Goal: Task Accomplishment & Management: Manage account settings

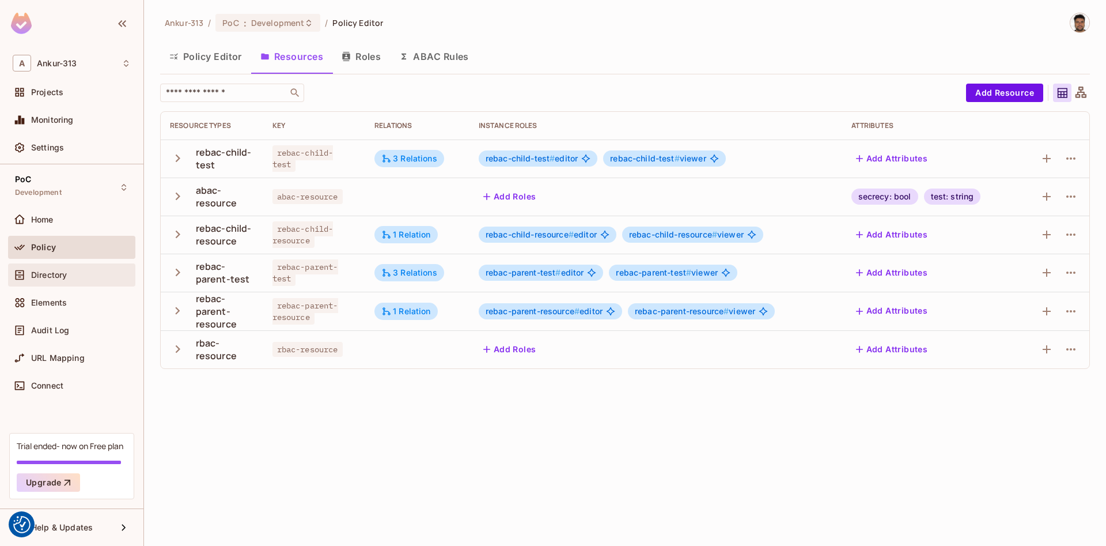
click at [38, 273] on span "Directory" at bounding box center [49, 274] width 36 height 9
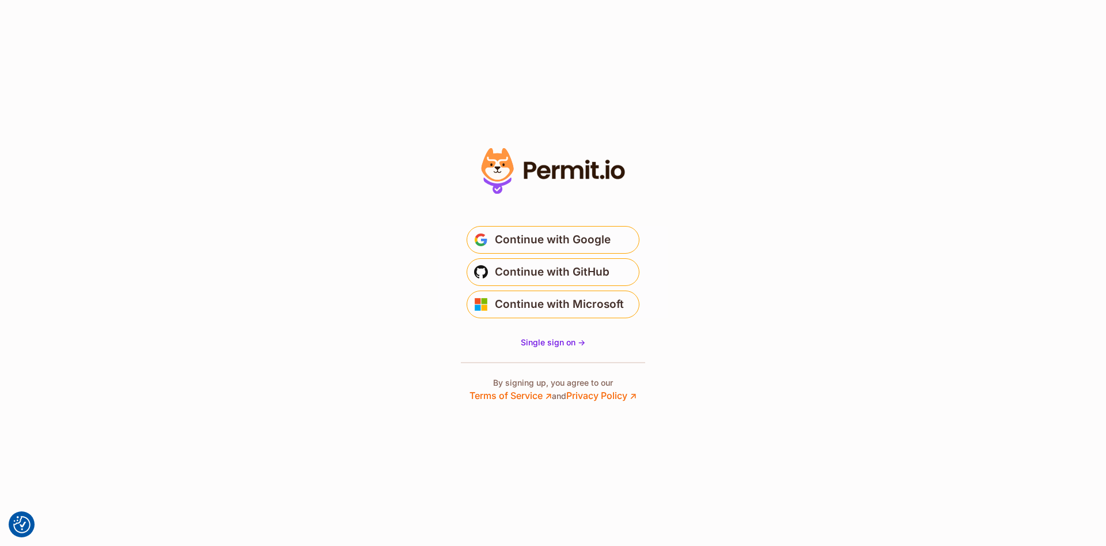
click at [549, 267] on span "Continue with GitHub" at bounding box center [552, 272] width 115 height 18
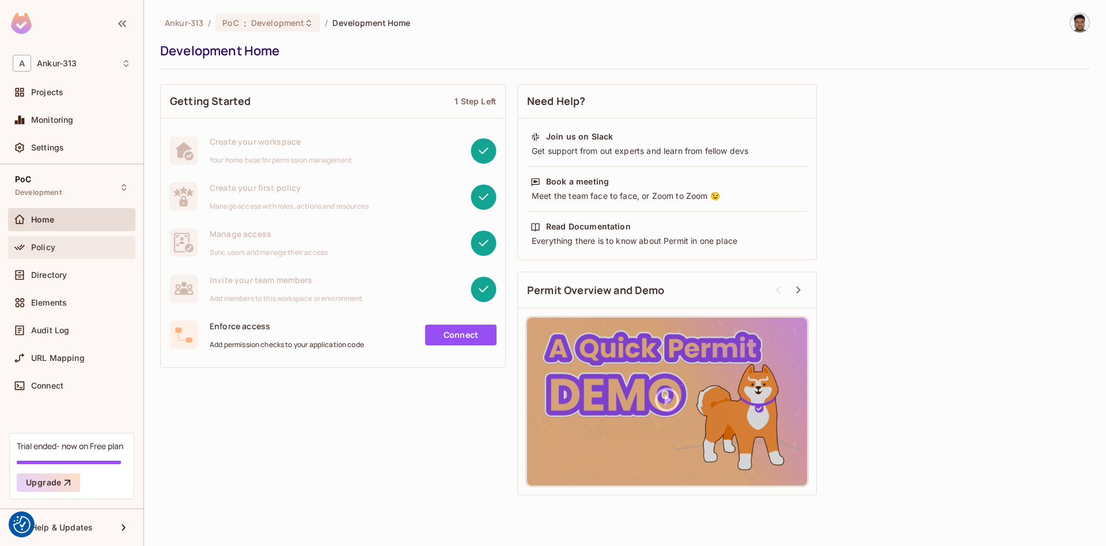
click at [47, 244] on span "Policy" at bounding box center [43, 247] width 24 height 9
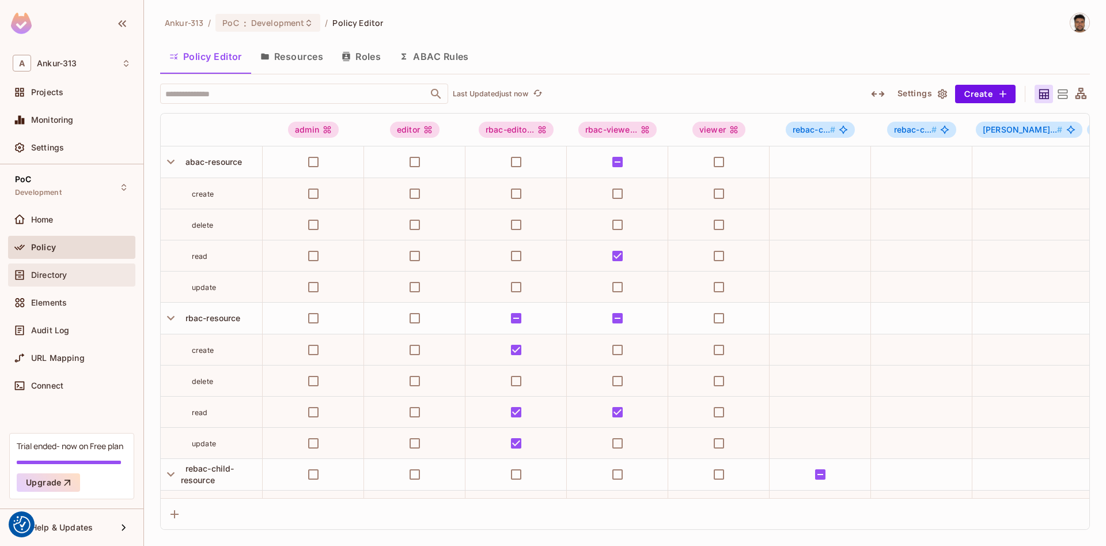
click at [50, 279] on span "Directory" at bounding box center [49, 274] width 36 height 9
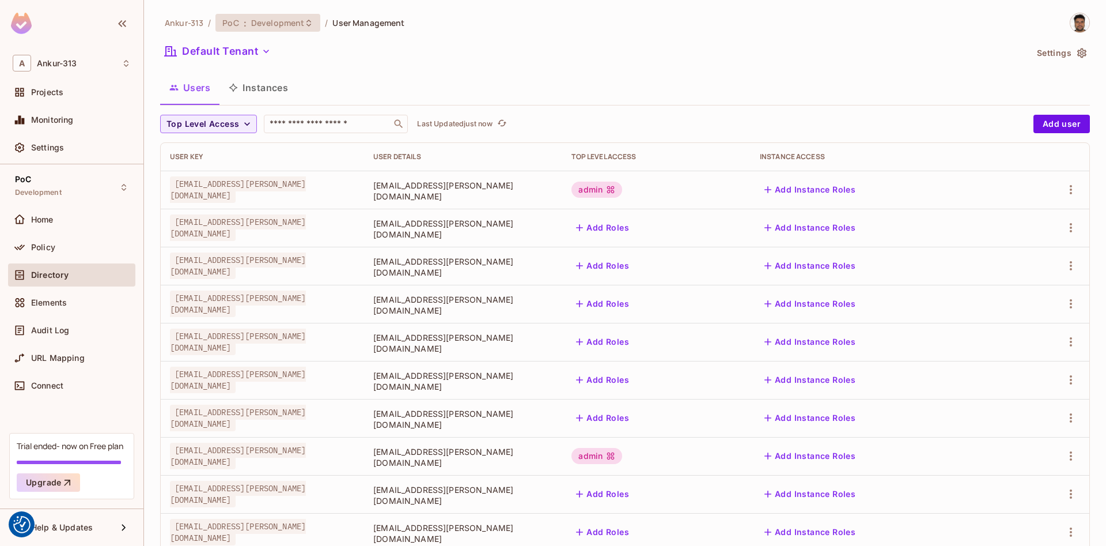
click at [264, 23] on span "Development" at bounding box center [277, 22] width 53 height 11
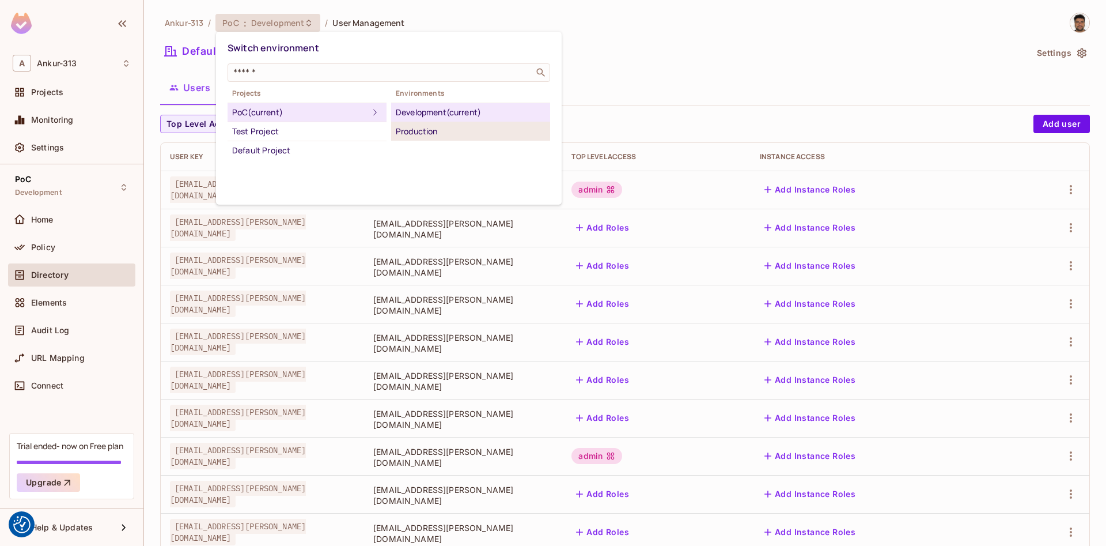
click at [409, 135] on div "Production" at bounding box center [471, 131] width 150 height 14
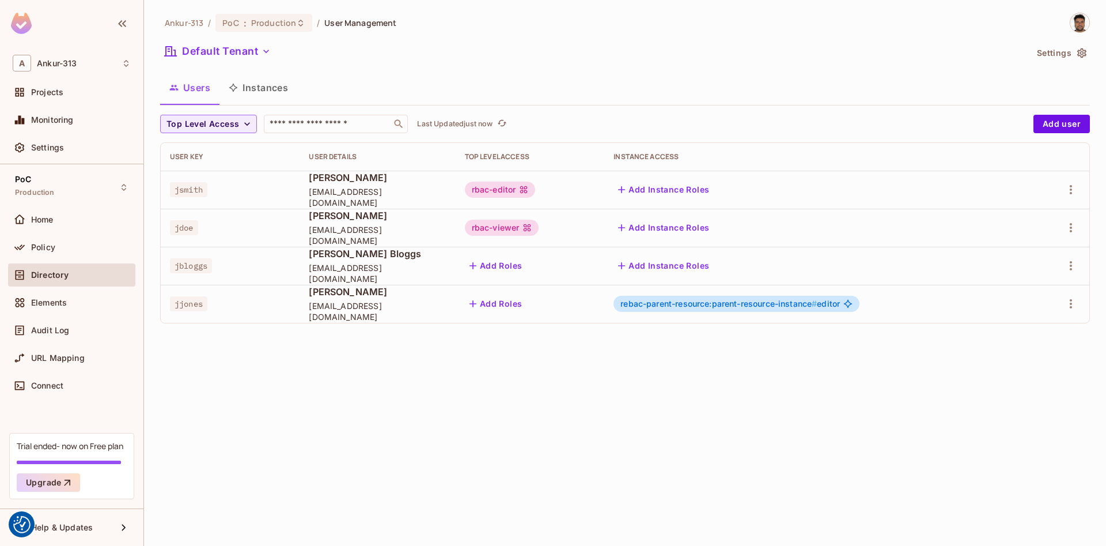
click at [277, 32] on div "Ankur-313 / PoC : Production / User Management" at bounding box center [278, 23] width 236 height 20
click at [275, 24] on span "Production" at bounding box center [273, 22] width 45 height 11
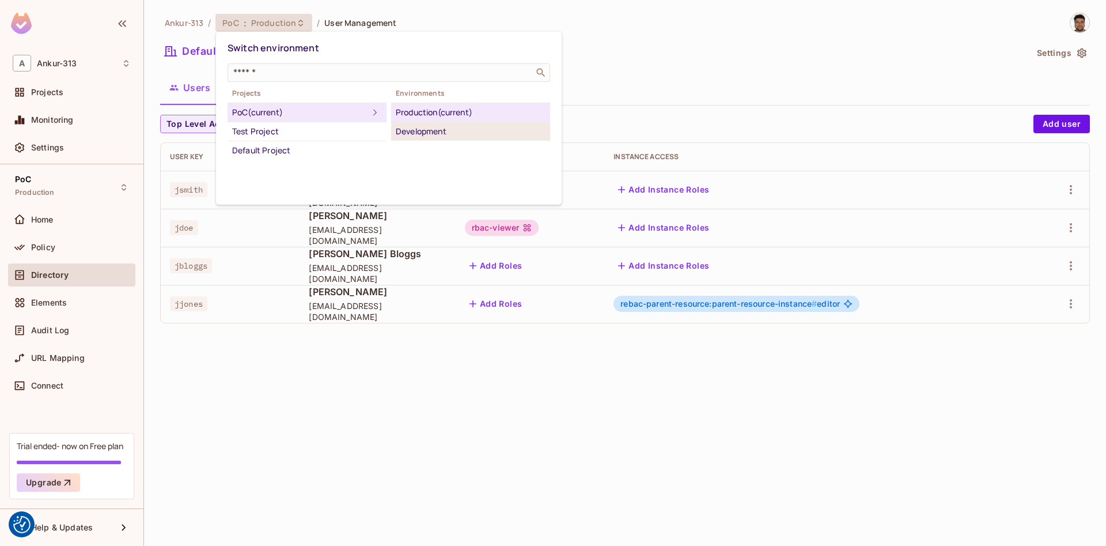
click at [412, 132] on div "Development" at bounding box center [471, 131] width 150 height 14
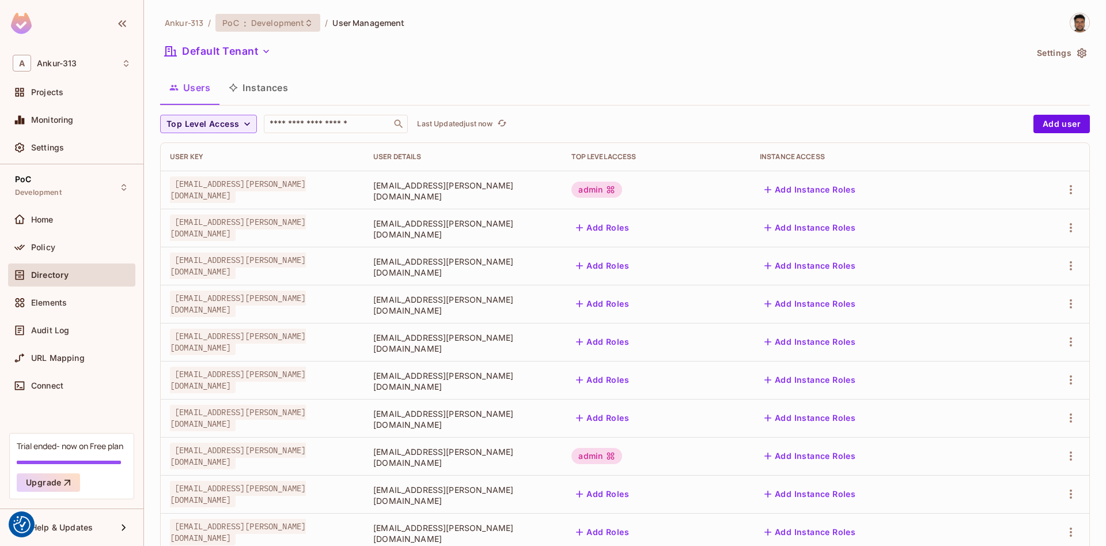
click at [262, 21] on span "Development" at bounding box center [277, 22] width 53 height 11
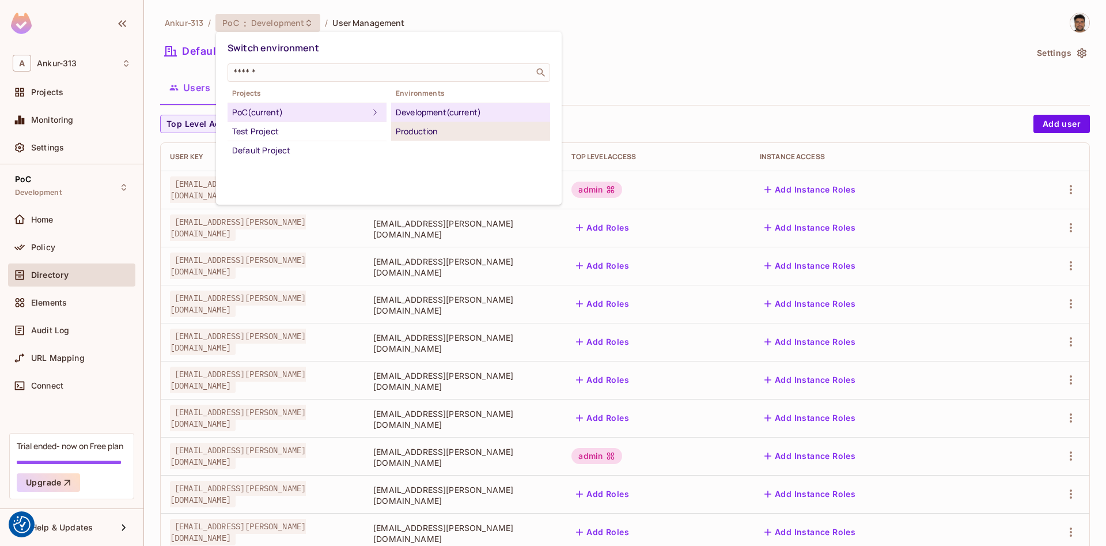
click at [417, 127] on div "Production" at bounding box center [471, 131] width 150 height 14
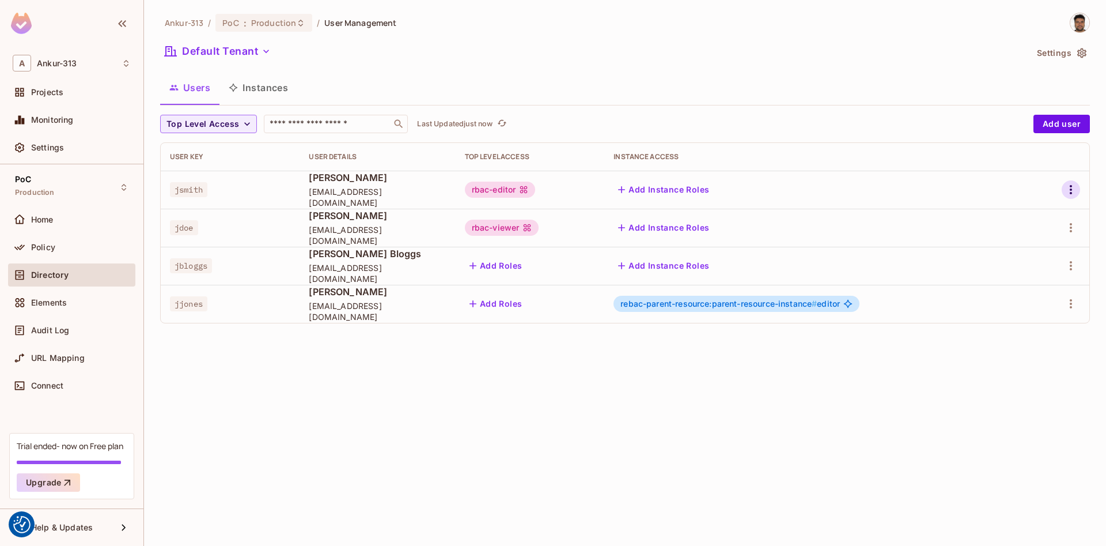
click at [1078, 187] on icon "button" at bounding box center [1071, 190] width 14 height 14
click at [1013, 220] on div "Edit" at bounding box center [1011, 216] width 16 height 12
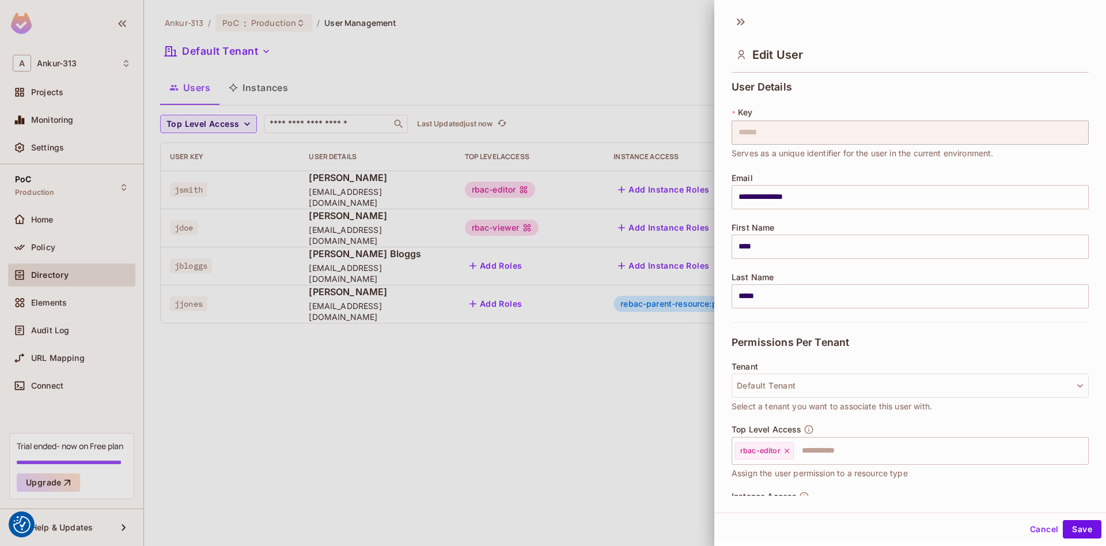
click at [1041, 524] on button "Cancel" at bounding box center [1044, 529] width 37 height 18
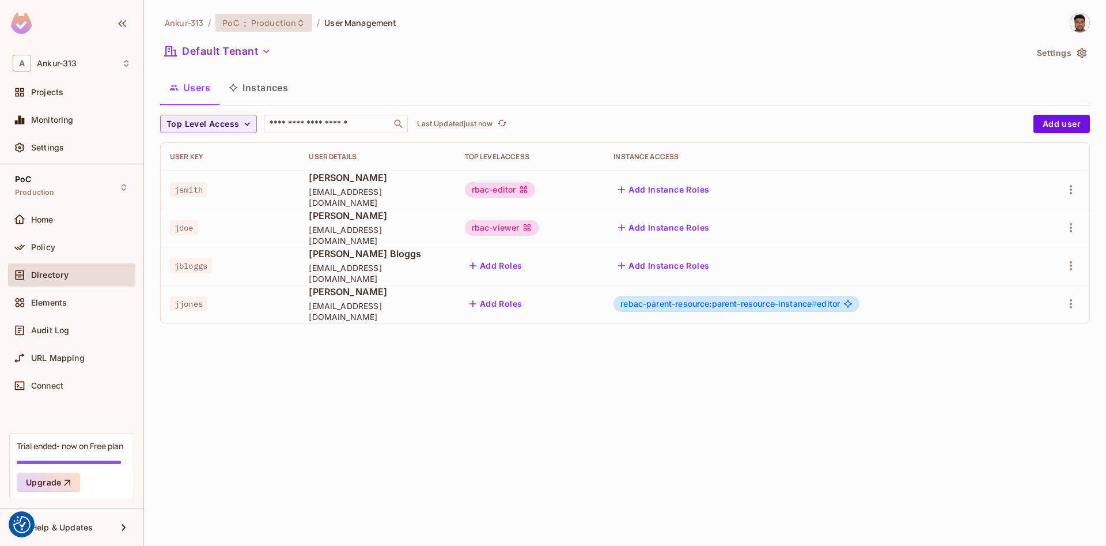
click at [266, 28] on span "Production" at bounding box center [273, 22] width 45 height 11
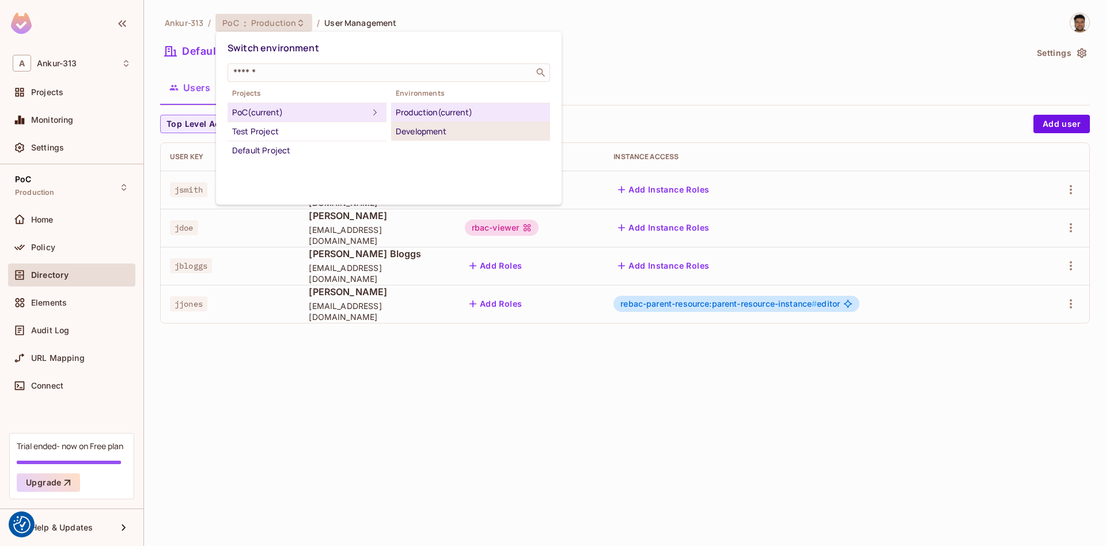
click at [443, 137] on div "Development" at bounding box center [471, 131] width 150 height 14
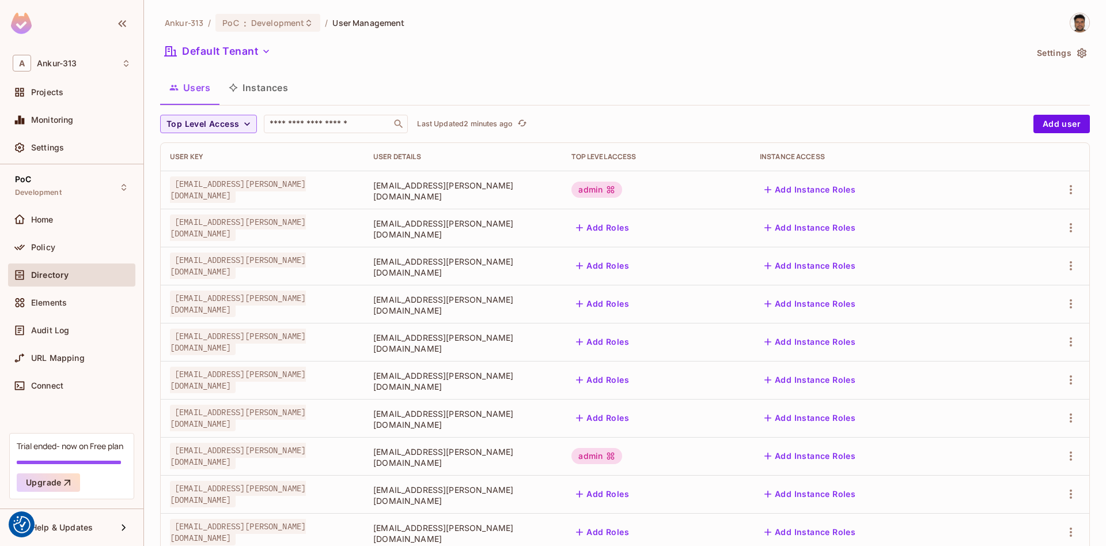
click at [251, 11] on div "Ankur-313 / PoC : Development / User Management Default Tenant Settings Users I…" at bounding box center [625, 273] width 962 height 546
click at [250, 21] on div "PoC : Development" at bounding box center [260, 22] width 77 height 11
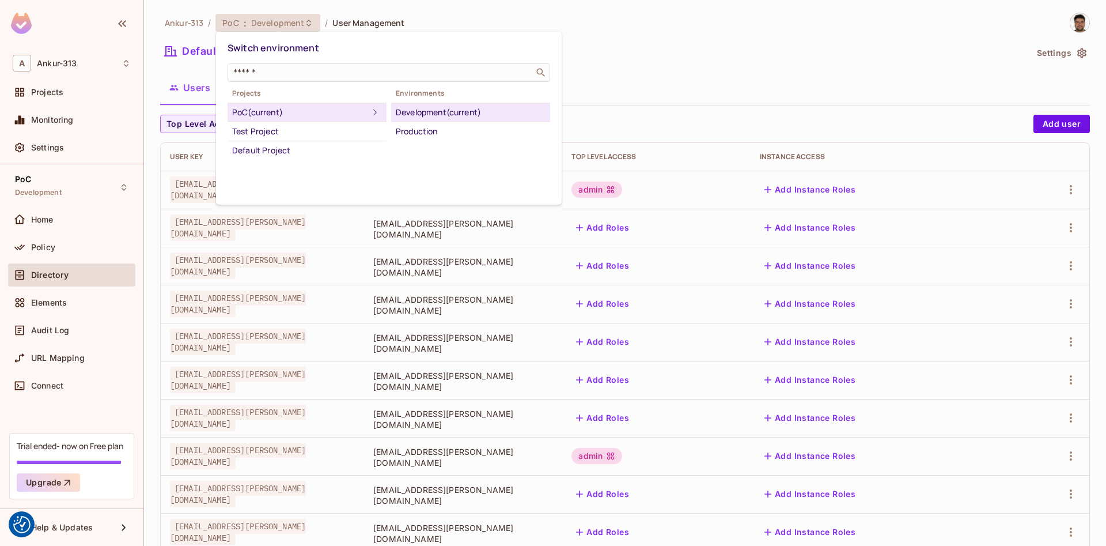
click at [676, 46] on div at bounding box center [553, 273] width 1106 height 546
